Goal: Task Accomplishment & Management: Use online tool/utility

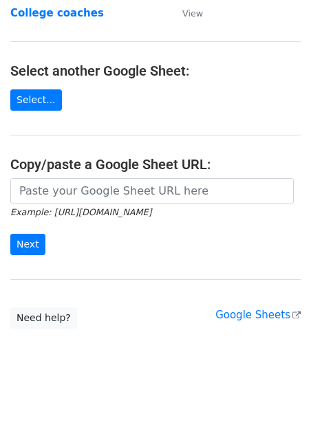
scroll to position [120, 0]
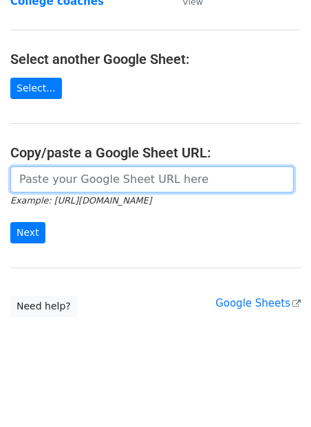
click at [74, 177] on input "url" at bounding box center [151, 180] width 283 height 26
type input "https://docs.google.com/spreadsheets/d/1-76kYTU20f4NPBMufRbNP829pXfKEMBo2M4ZOHp…"
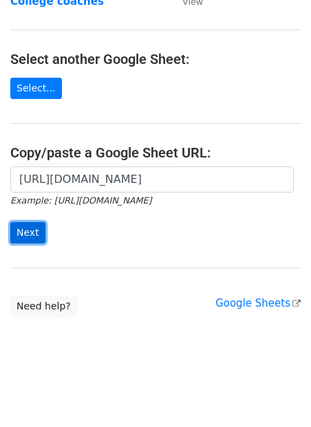
click at [31, 232] on input "Next" at bounding box center [27, 232] width 35 height 21
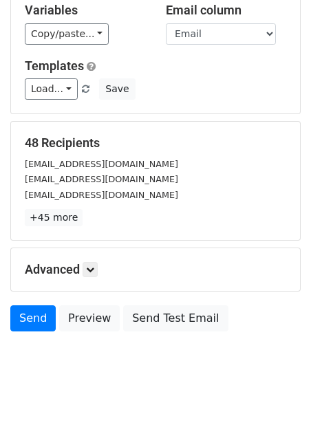
scroll to position [162, 0]
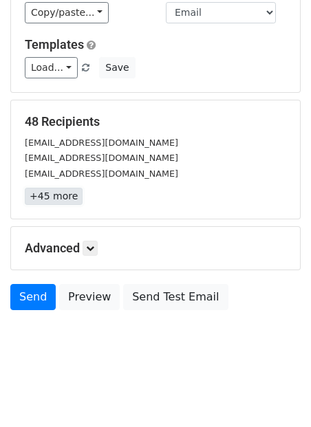
click at [62, 200] on link "+45 more" at bounding box center [54, 196] width 58 height 17
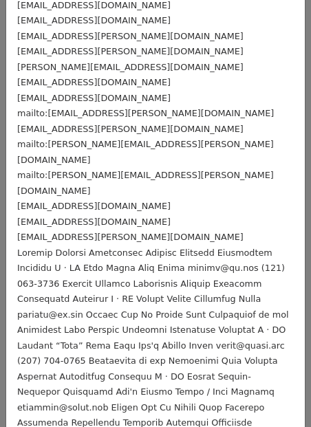
scroll to position [661, 0]
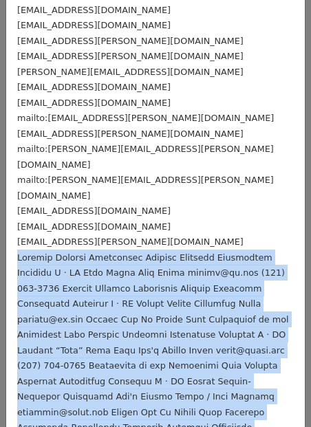
drag, startPoint x: 17, startPoint y: 134, endPoint x: 224, endPoint y: 367, distance: 311.4
click at [224, 367] on div "amartins@ucmerced.edu knylen@bu.edu patlopez@bu.edu efuschino@noctrl.edu twsmit…" at bounding box center [155, 40] width 299 height 1307
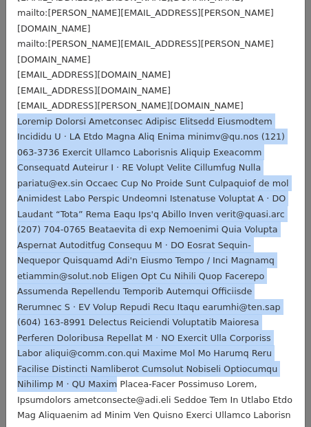
scroll to position [827, 0]
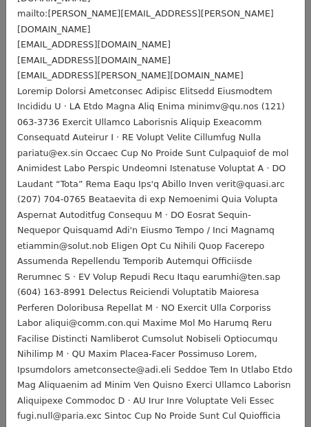
click at [188, 206] on div at bounding box center [155, 299] width 277 height 433
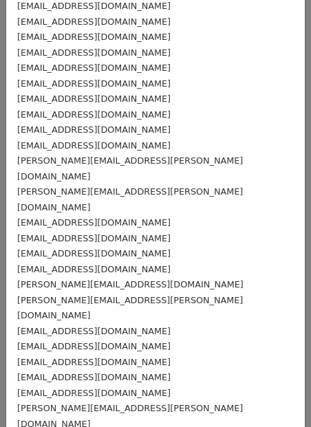
scroll to position [0, 0]
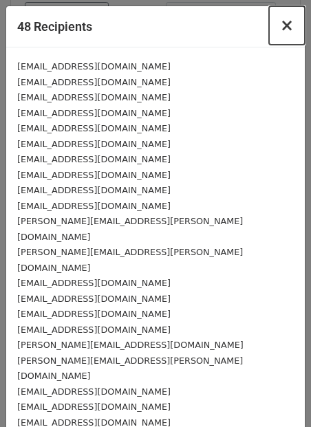
click at [290, 20] on span "×" at bounding box center [287, 25] width 14 height 19
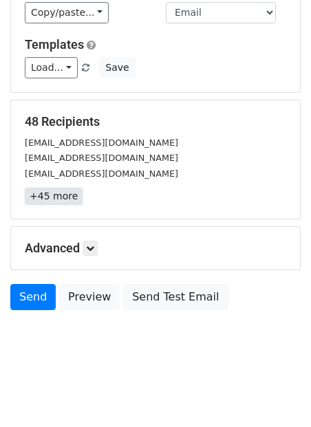
click at [52, 192] on link "+45 more" at bounding box center [54, 196] width 58 height 17
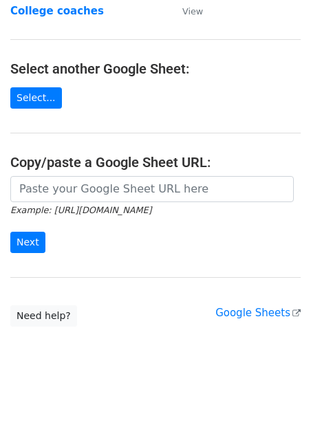
scroll to position [120, 0]
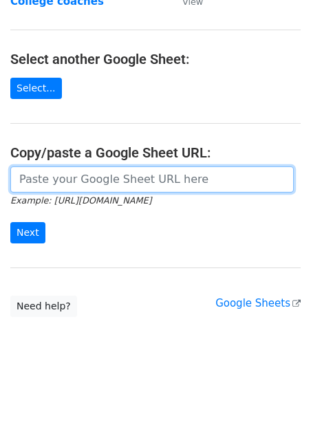
click at [70, 178] on input "url" at bounding box center [151, 180] width 283 height 26
type input "https://docs.google.com/spreadsheets/d/1-76kYTU20f4NPBMufRbNP829pXfKEMBo2M4ZOHp…"
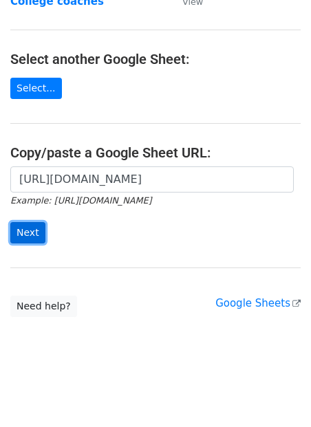
click at [23, 229] on input "Next" at bounding box center [27, 232] width 35 height 21
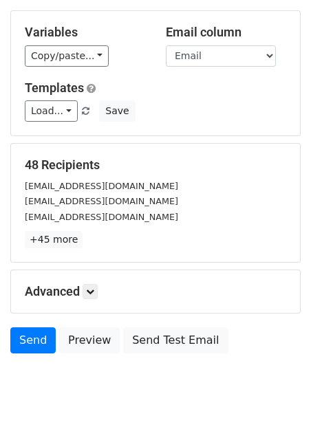
scroll to position [162, 0]
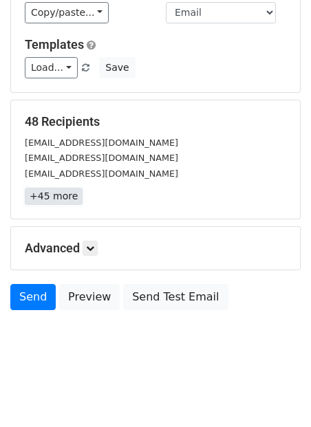
click at [53, 193] on link "+45 more" at bounding box center [54, 196] width 58 height 17
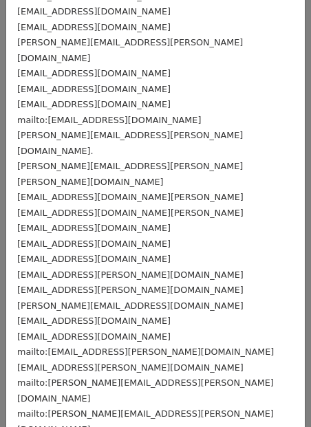
scroll to position [440, 0]
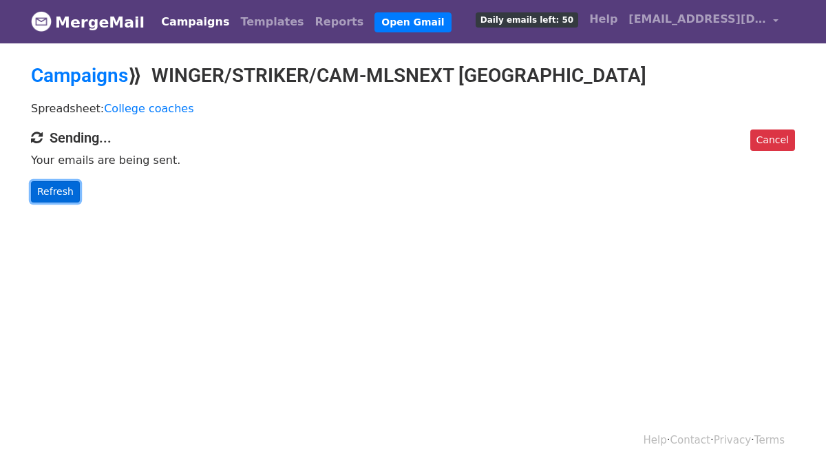
click at [54, 192] on link "Refresh" at bounding box center [55, 191] width 49 height 21
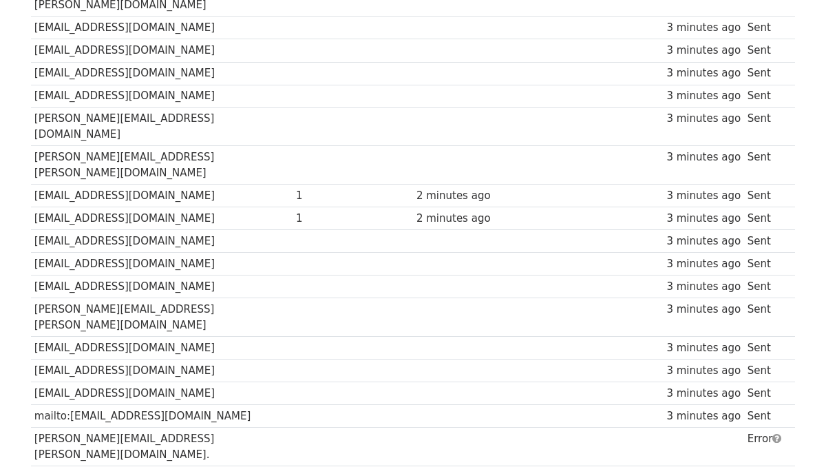
scroll to position [522, 0]
